Goal: Transaction & Acquisition: Purchase product/service

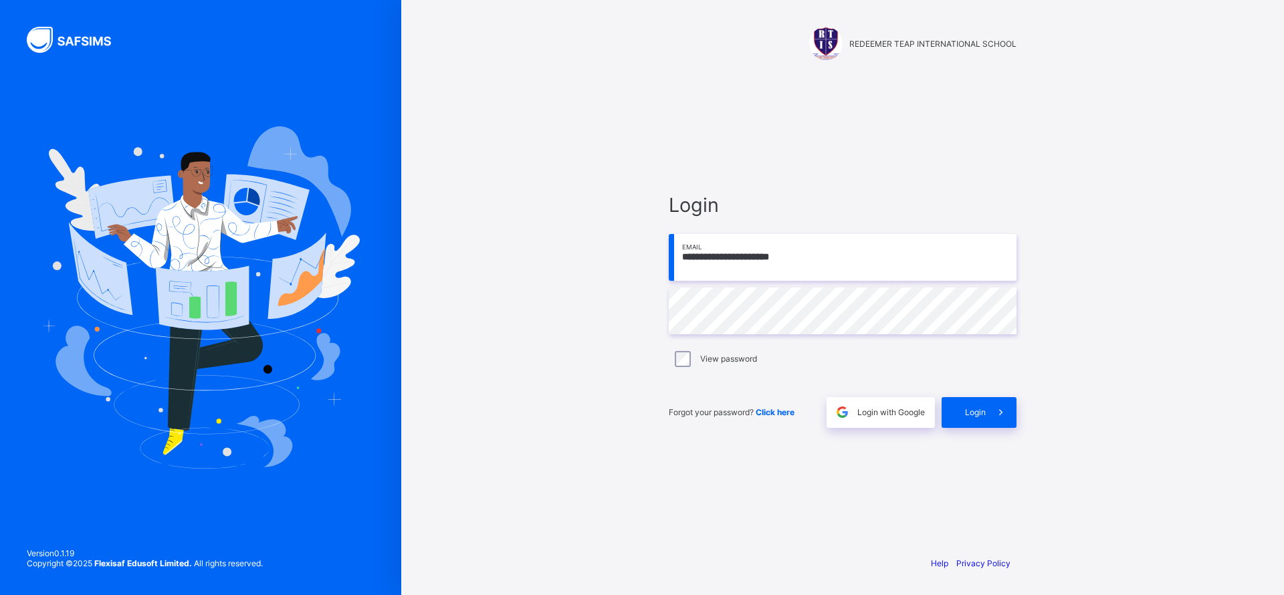
type input "**********"
click at [975, 405] on div "Login" at bounding box center [979, 412] width 75 height 31
click at [767, 260] on input "email" at bounding box center [843, 257] width 348 height 47
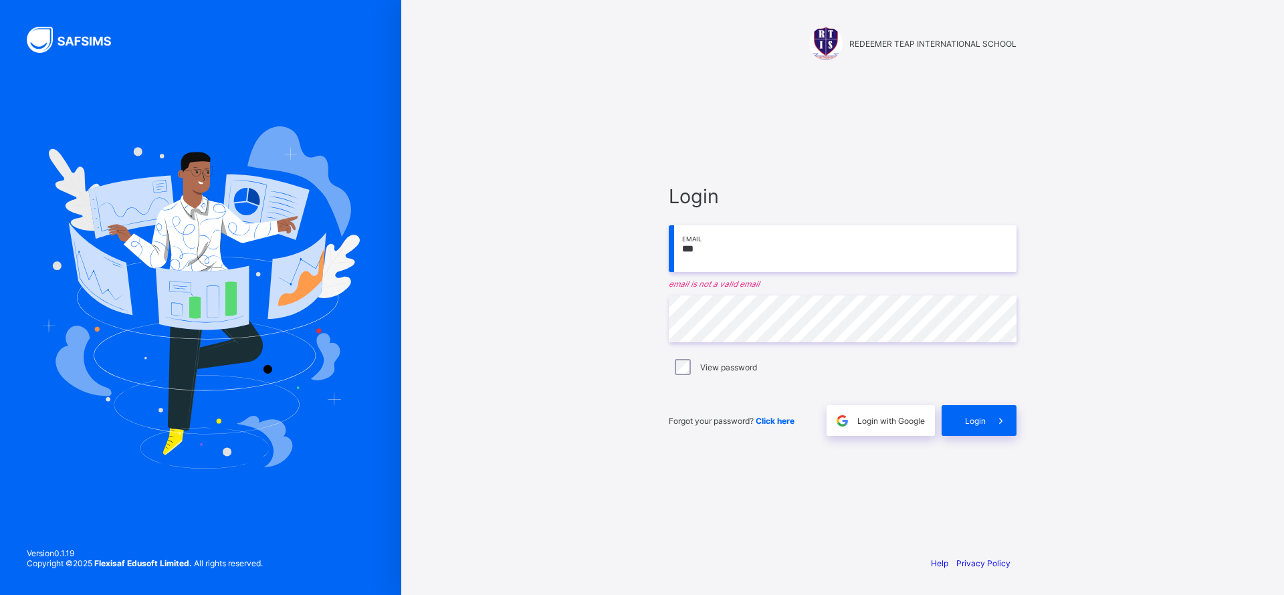
type input "**********"
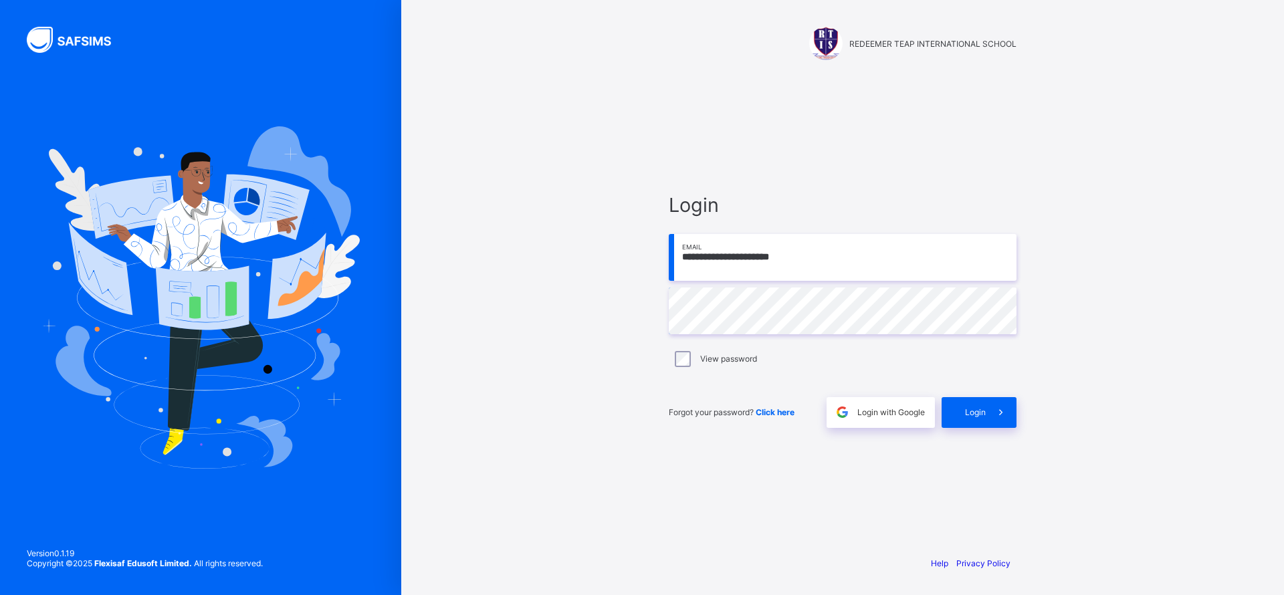
click at [970, 419] on div "Login" at bounding box center [979, 412] width 75 height 31
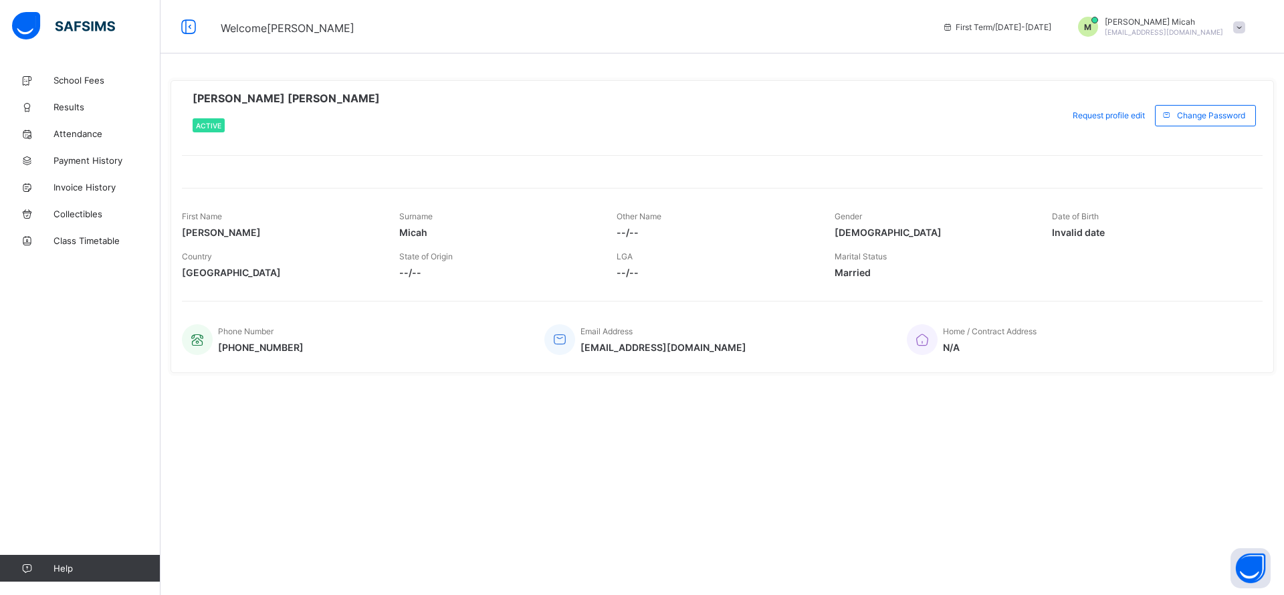
click at [77, 82] on span "School Fees" at bounding box center [107, 80] width 107 height 11
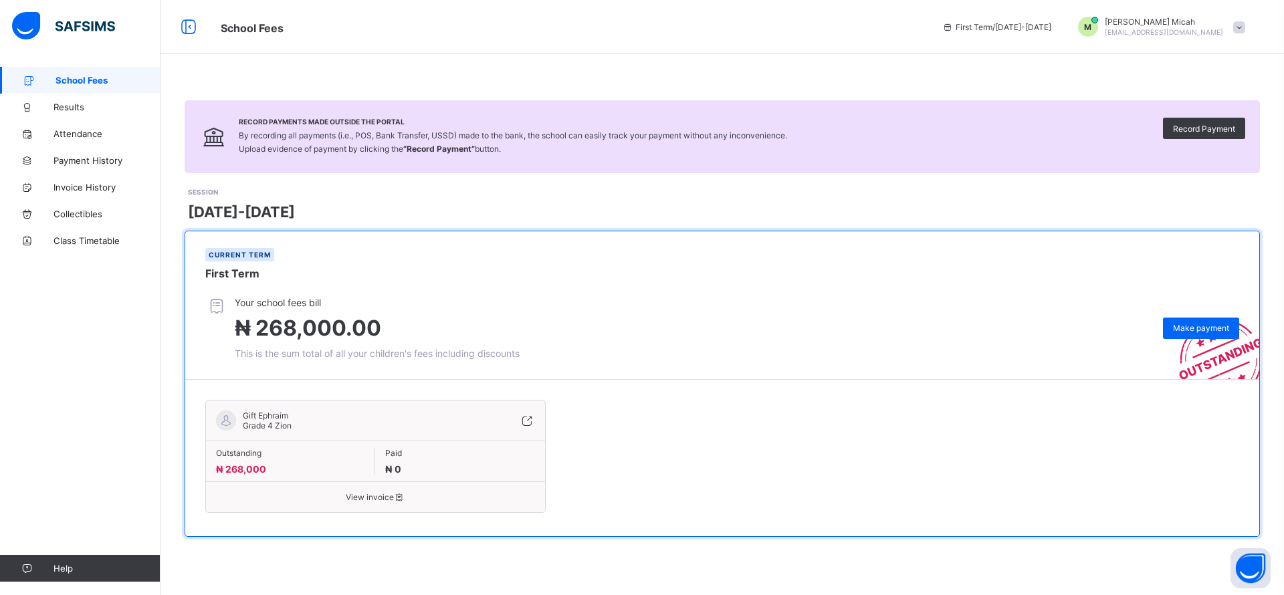
click at [1199, 332] on span "Make payment" at bounding box center [1201, 328] width 56 height 10
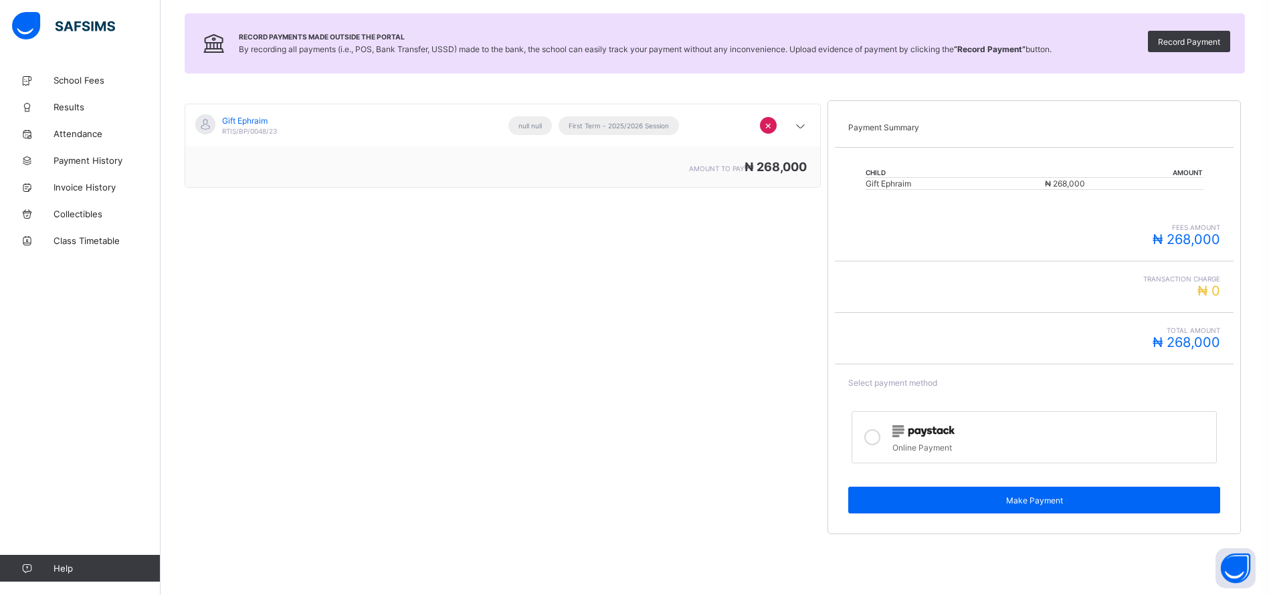
scroll to position [153, 0]
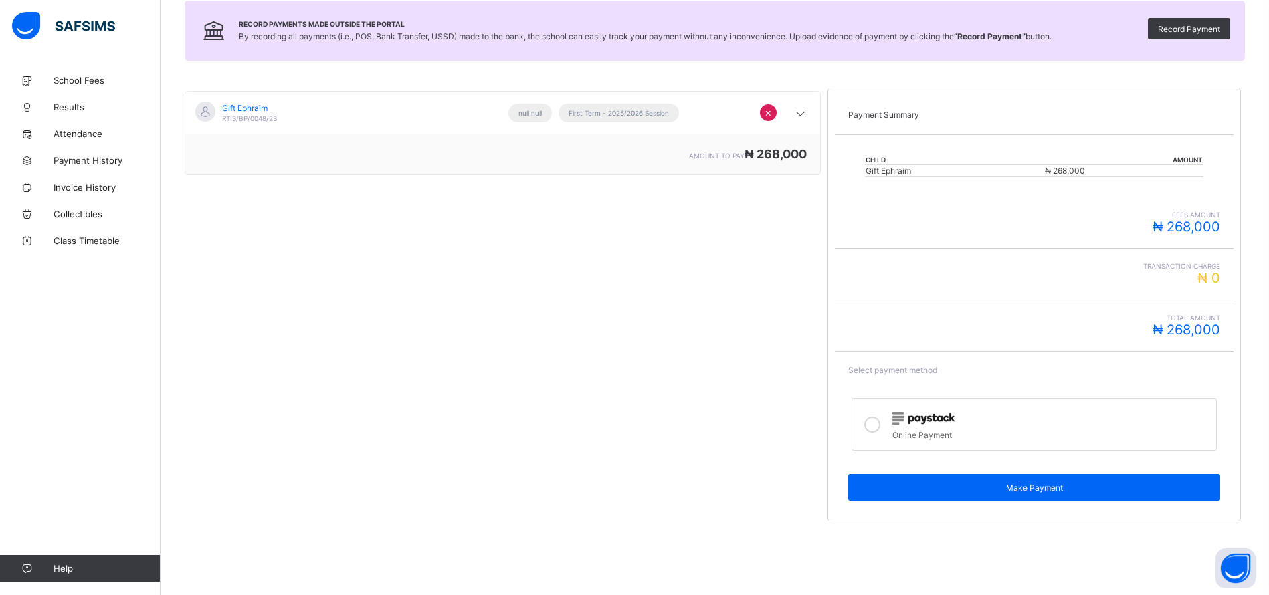
click at [909, 418] on img at bounding box center [923, 419] width 62 height 12
click at [1041, 480] on div "Make Payment" at bounding box center [1034, 487] width 372 height 27
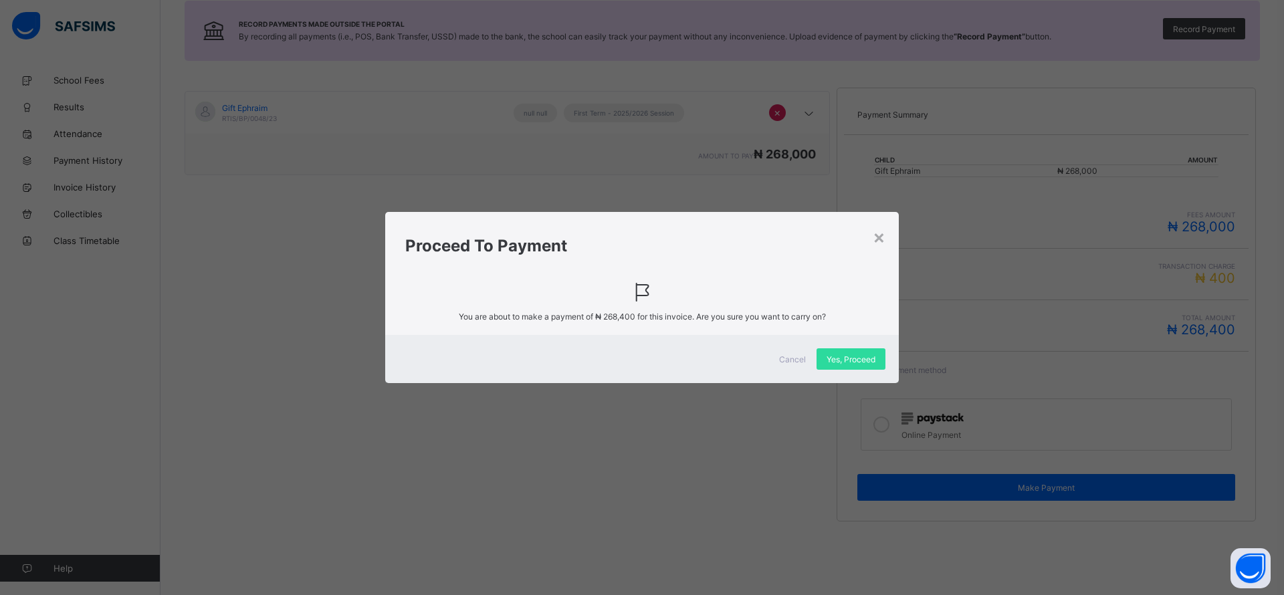
click at [848, 359] on span "Yes, Proceed" at bounding box center [851, 360] width 49 height 10
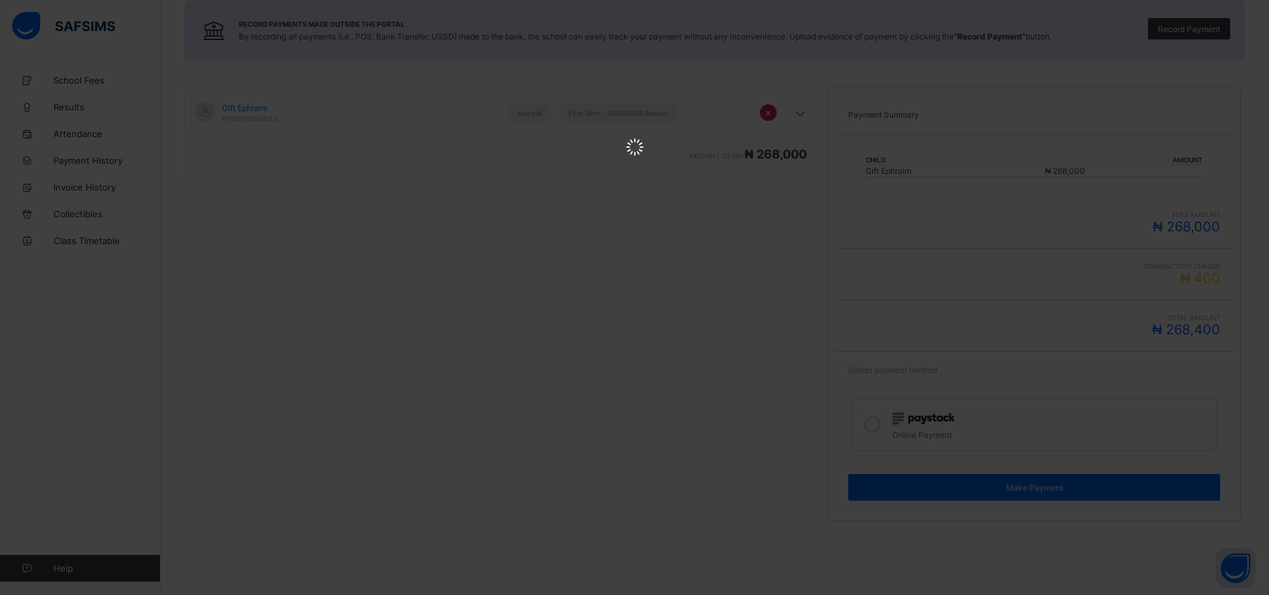
scroll to position [0, 0]
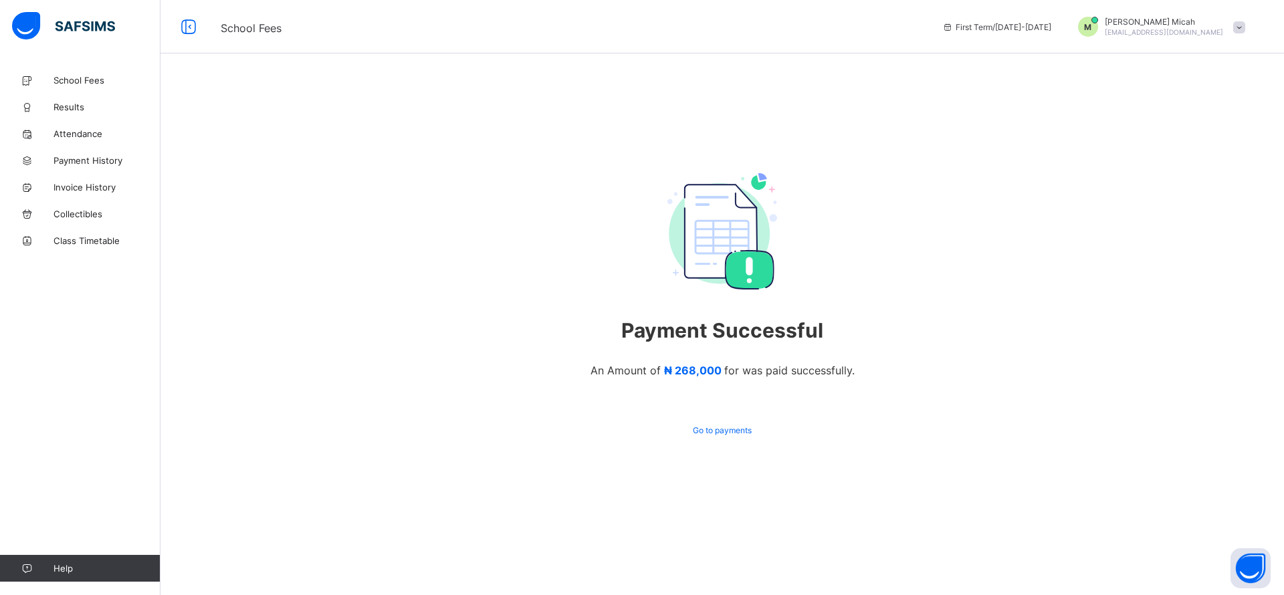
click at [71, 158] on span "Payment History" at bounding box center [107, 160] width 107 height 11
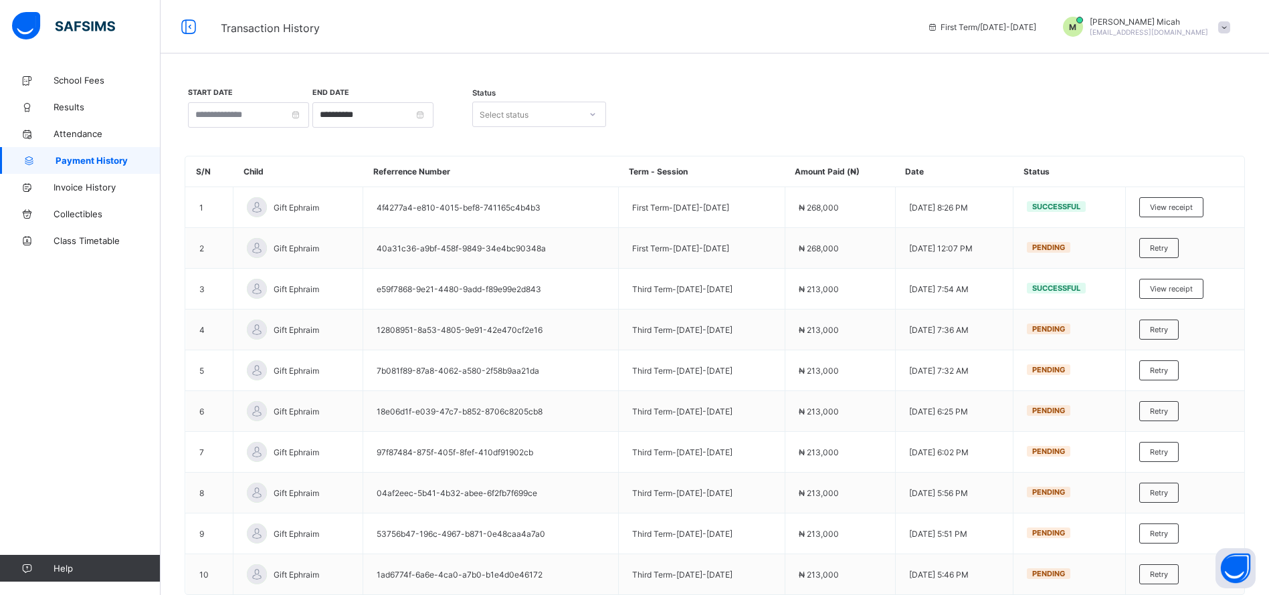
click at [1193, 207] on span "View receipt" at bounding box center [1171, 207] width 43 height 9
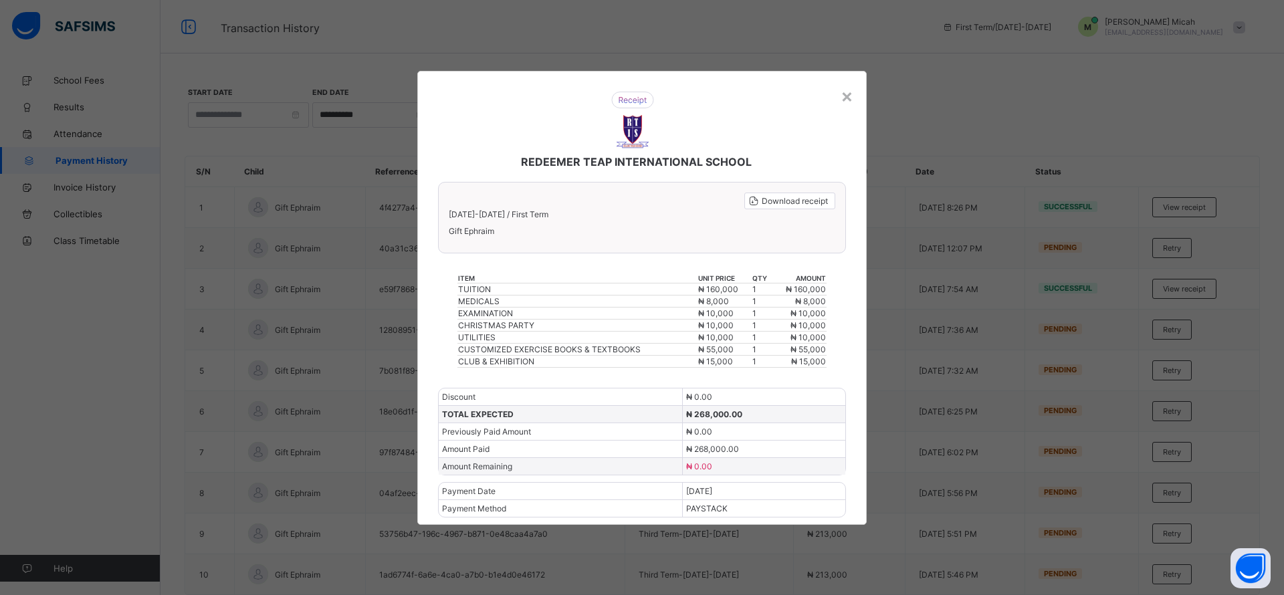
click at [799, 203] on span "Download receipt" at bounding box center [795, 201] width 66 height 10
click at [850, 101] on div "×" at bounding box center [847, 95] width 13 height 23
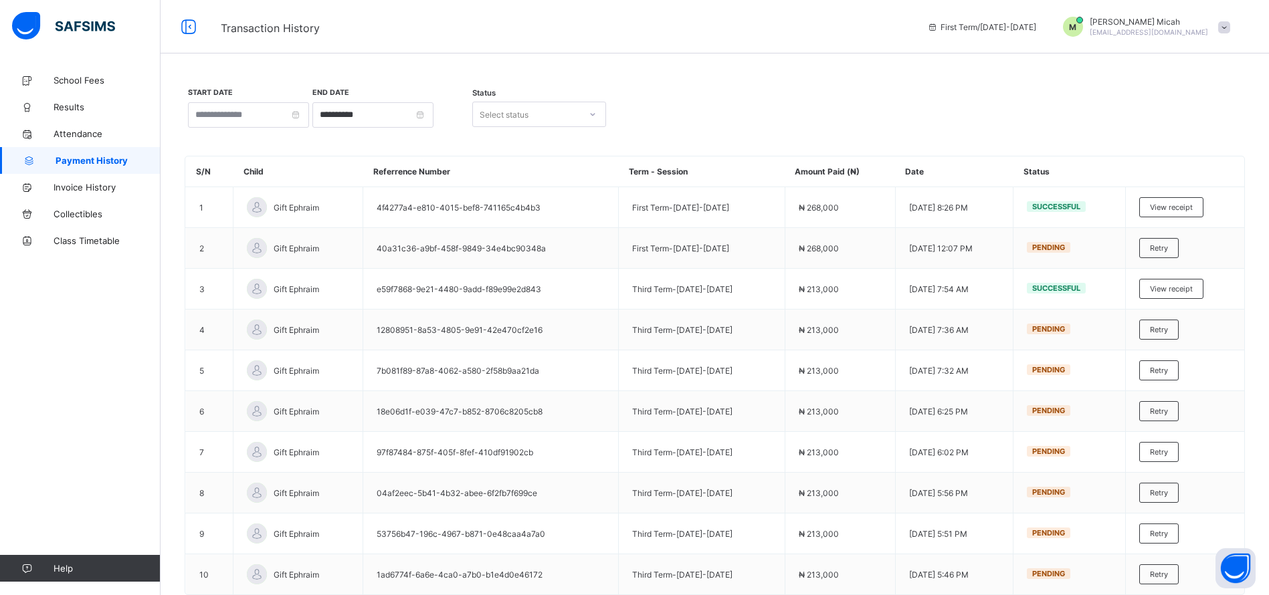
click at [1230, 32] on span at bounding box center [1224, 27] width 12 height 12
click at [1200, 138] on span "Logout" at bounding box center [1187, 130] width 88 height 15
